Goal: Check status

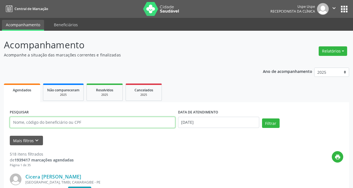
click at [91, 120] on input "text" at bounding box center [92, 122] width 165 height 11
type input "181754464047"
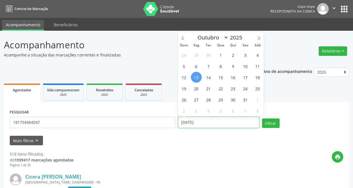
click at [192, 122] on input "[DATE]" at bounding box center [218, 122] width 81 height 11
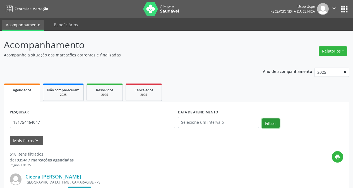
click at [270, 124] on button "Filtrar" at bounding box center [271, 122] width 18 height 9
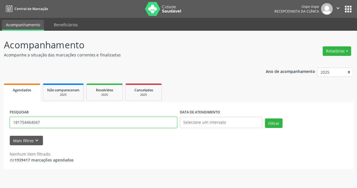
click at [33, 121] on input "181754464047" at bounding box center [93, 122] width 167 height 11
type input "[PERSON_NAME]"
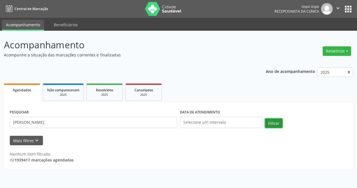
click at [274, 120] on button "Filtrar" at bounding box center [274, 122] width 18 height 9
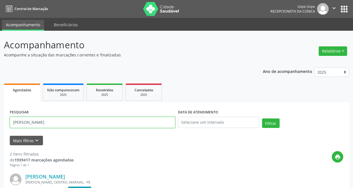
click at [25, 123] on input "[PERSON_NAME]" at bounding box center [92, 122] width 165 height 11
click at [25, 123] on input "text" at bounding box center [92, 122] width 165 height 11
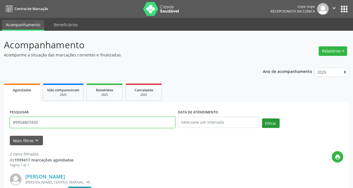
type input "89954807420"
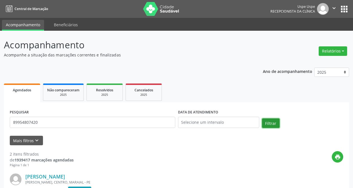
click at [270, 124] on button "Filtrar" at bounding box center [271, 122] width 18 height 9
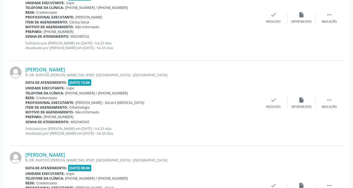
scroll to position [245, 0]
